Goal: Task Accomplishment & Management: Use online tool/utility

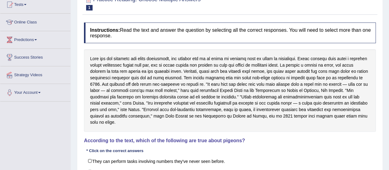
drag, startPoint x: 285, startPoint y: 184, endPoint x: 394, endPoint y: 49, distance: 173.1
click at [389, 100] on html "Toggle navigation Home Practice Questions Speaking Practice Read Aloud Repeat S…" at bounding box center [194, 15] width 389 height 170
click at [28, 19] on link "Online Class" at bounding box center [35, 21] width 70 height 15
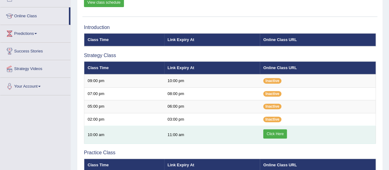
scroll to position [92, 0]
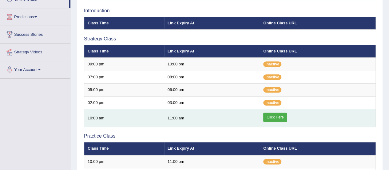
click at [273, 115] on link "Click Here" at bounding box center [275, 116] width 24 height 9
